Goal: Information Seeking & Learning: Learn about a topic

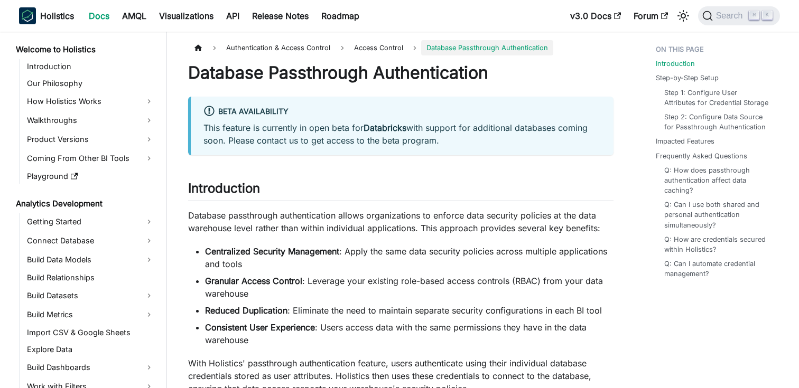
scroll to position [686, 0]
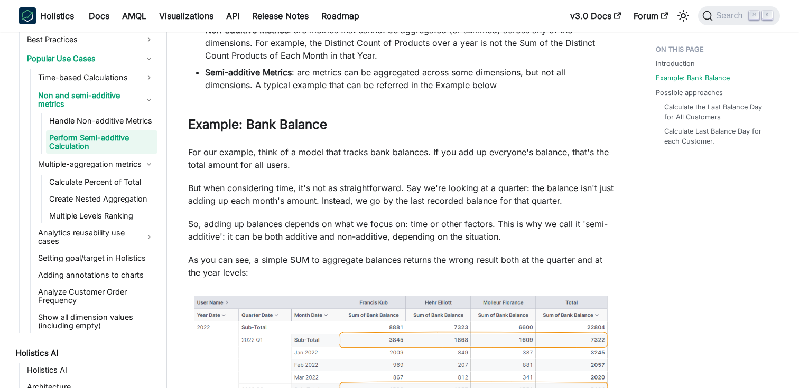
scroll to position [485, 0]
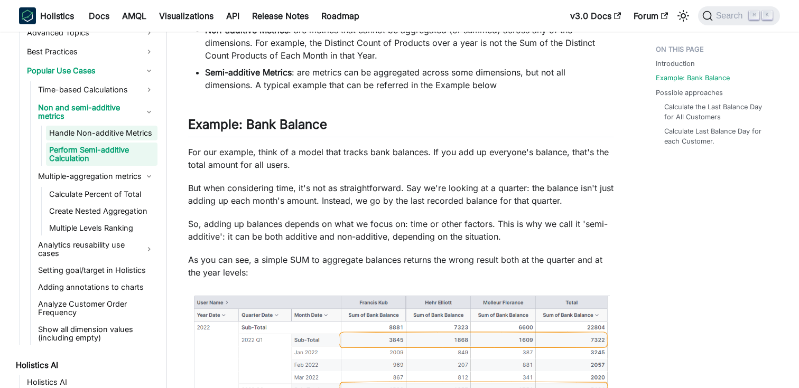
click at [98, 128] on link "Handle Non-additive Metrics" at bounding box center [101, 133] width 111 height 15
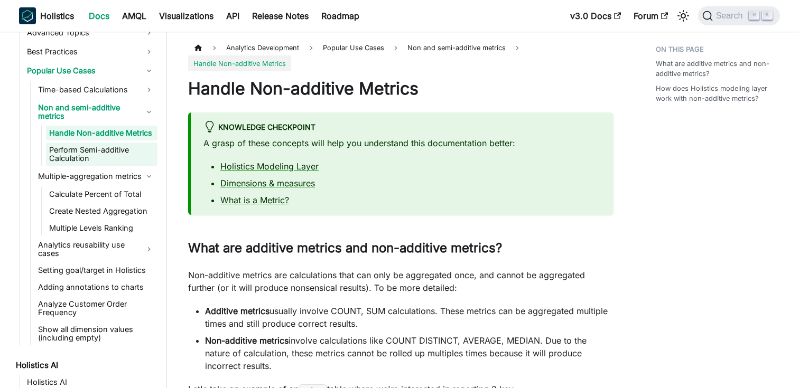
click at [98, 150] on link "Perform Semi-additive Calculation" at bounding box center [101, 154] width 111 height 23
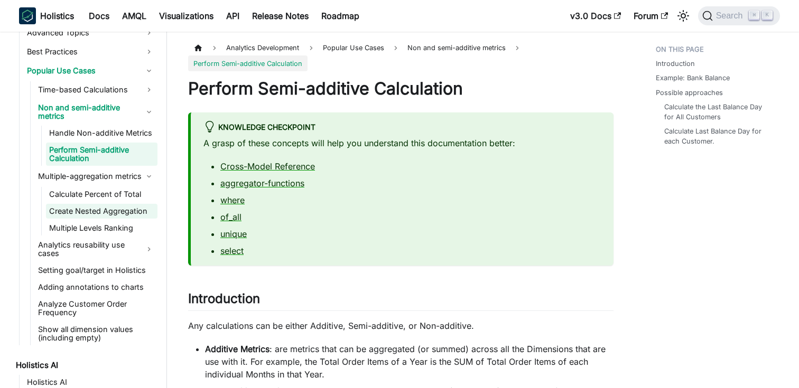
click at [95, 205] on link "Create Nested Aggregation" at bounding box center [101, 211] width 111 height 15
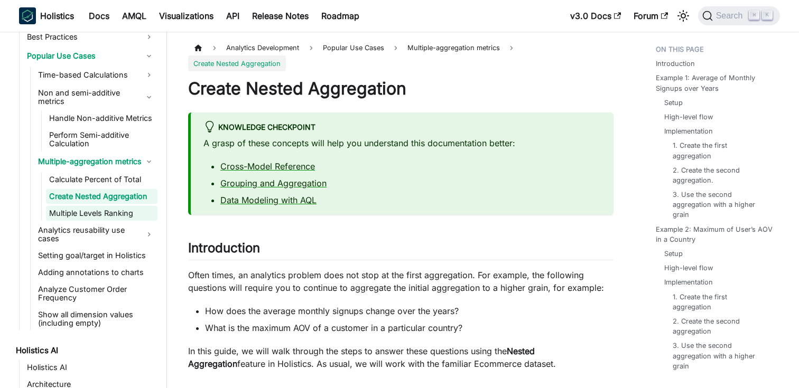
scroll to position [487, 0]
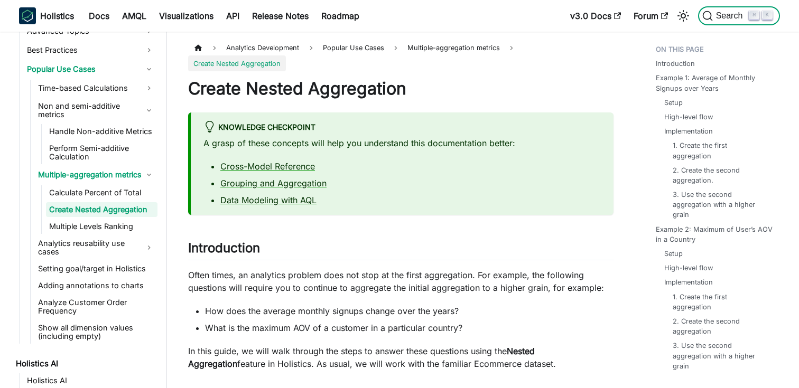
click at [718, 17] on span "Search" at bounding box center [731, 16] width 36 height 10
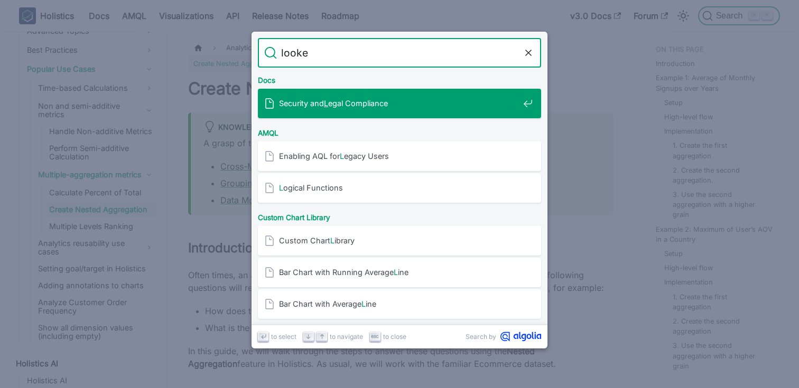
type input "looker"
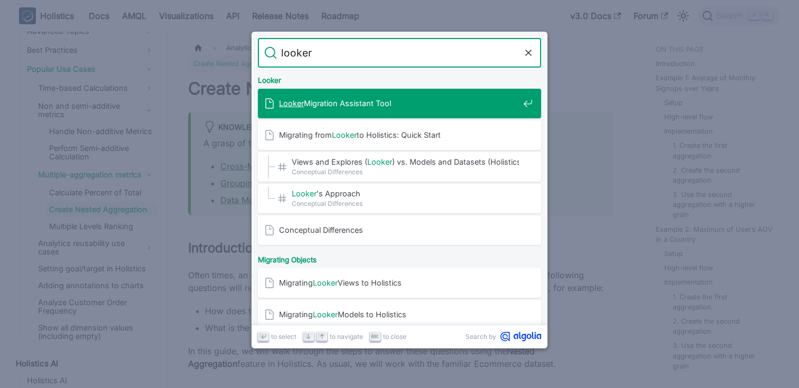
click at [353, 99] on span "Looker Migration Assistant Tool" at bounding box center [399, 103] width 240 height 10
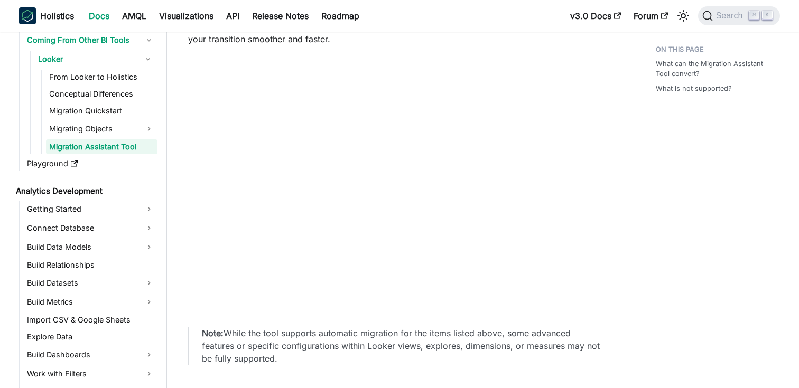
scroll to position [77, 0]
click at [364, 322] on div "Looker Migration Assistant Tool The Looker Migration Assistant Tool helps you c…" at bounding box center [400, 333] width 425 height 697
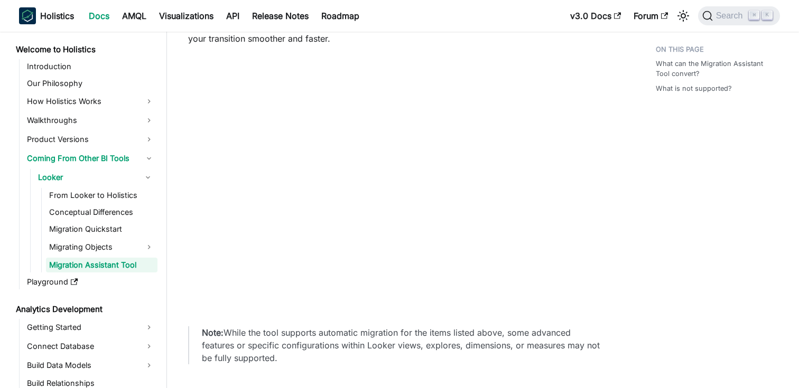
scroll to position [0, 0]
click at [101, 11] on link "Docs" at bounding box center [98, 15] width 33 height 17
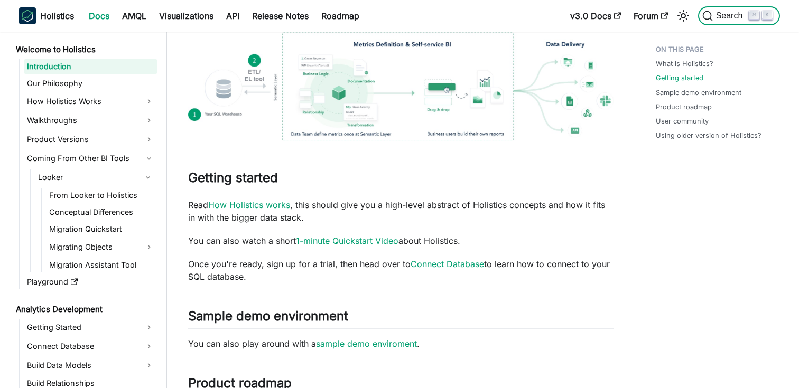
click at [721, 16] on span "Search" at bounding box center [731, 16] width 36 height 10
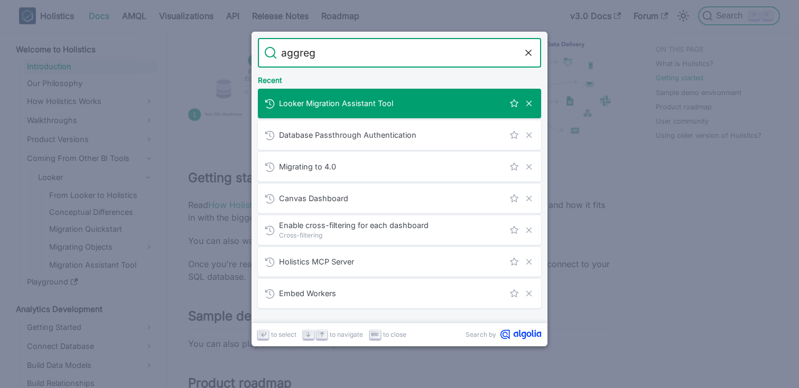
type input "aggrega"
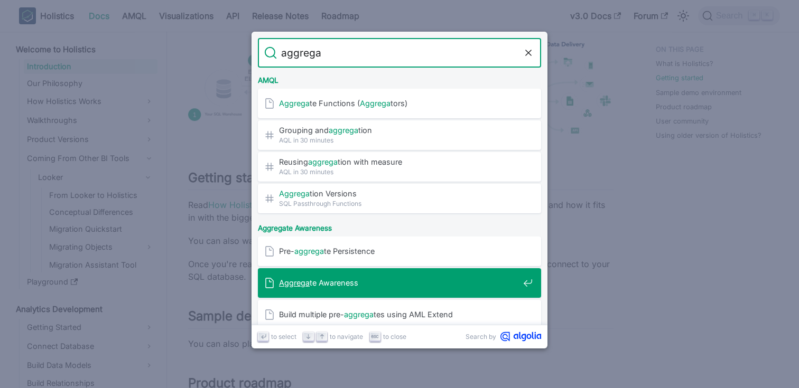
click at [320, 280] on span "Aggrega te Awareness" at bounding box center [399, 283] width 240 height 10
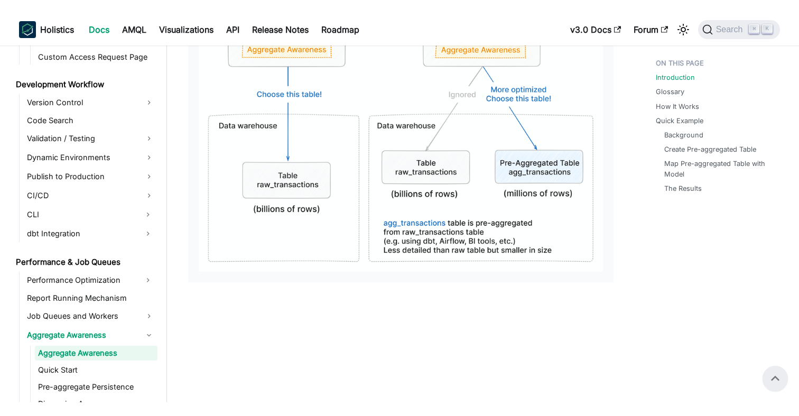
scroll to position [490, 0]
